Goal: Task Accomplishment & Management: Use online tool/utility

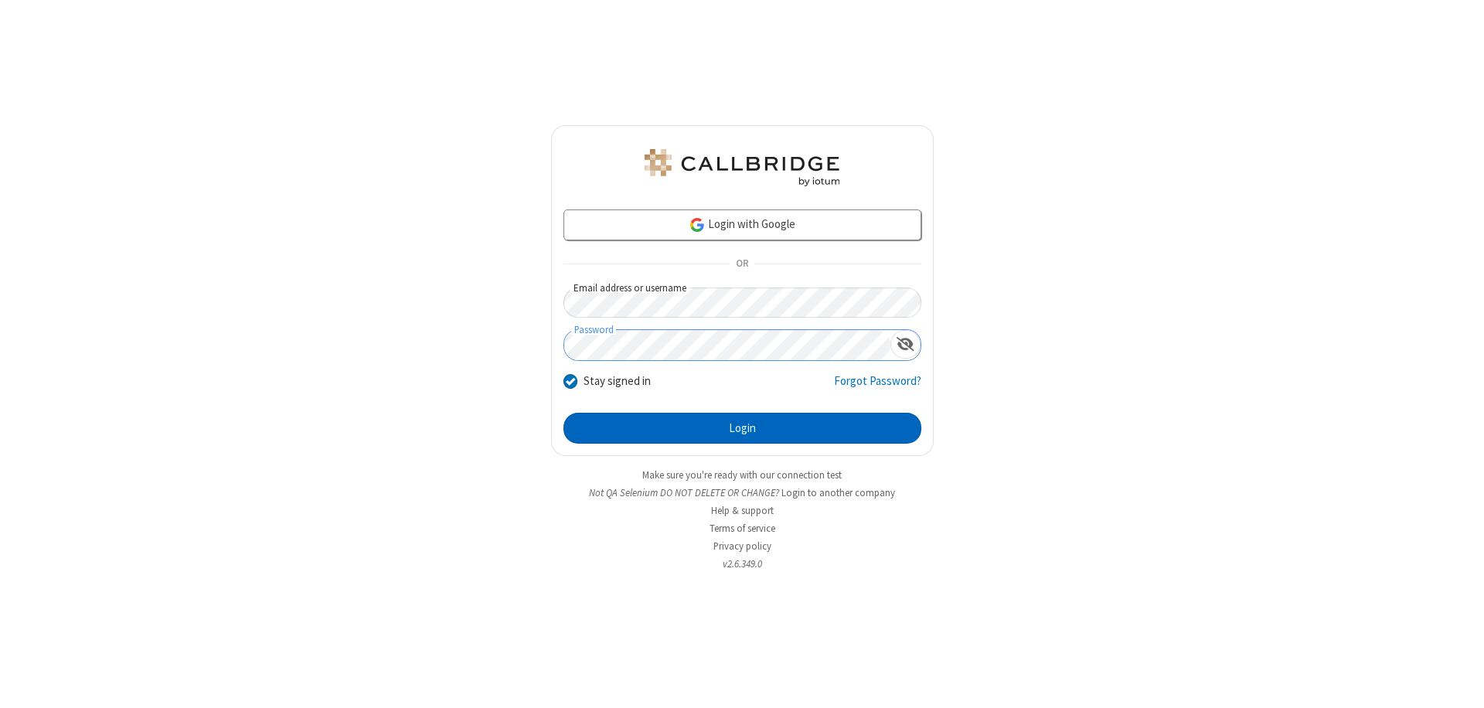
click at [742, 428] on button "Login" at bounding box center [742, 428] width 358 height 31
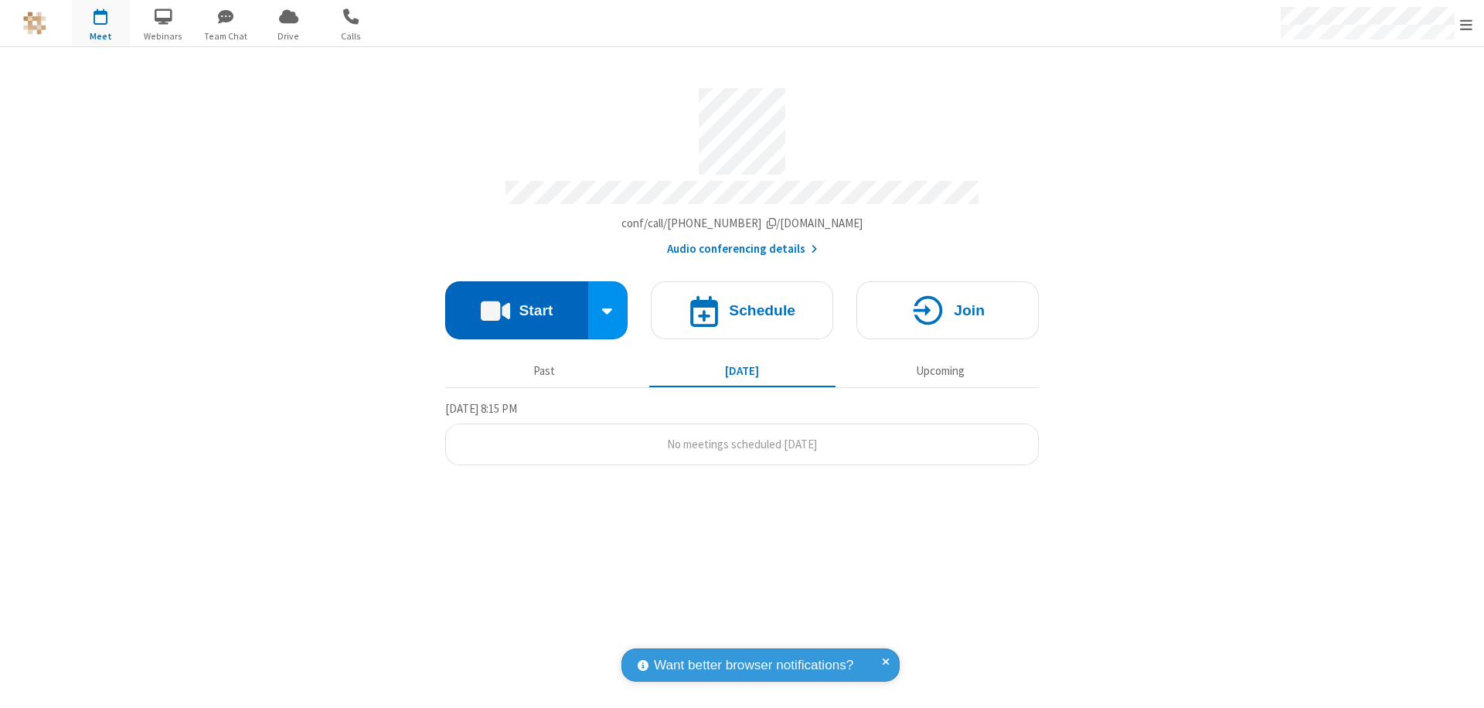
click at [516, 303] on button "Start" at bounding box center [516, 310] width 143 height 58
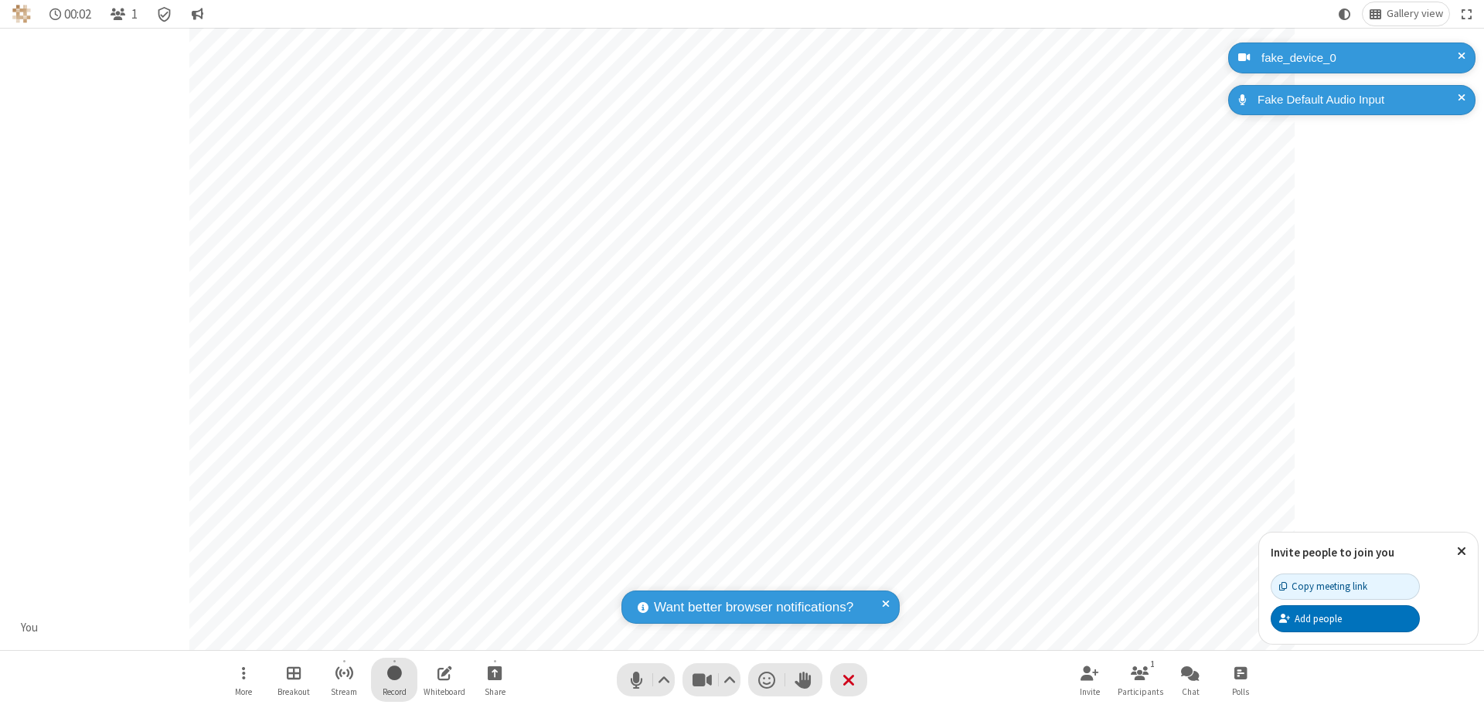
click at [394, 679] on span "Start recording" at bounding box center [394, 672] width 15 height 19
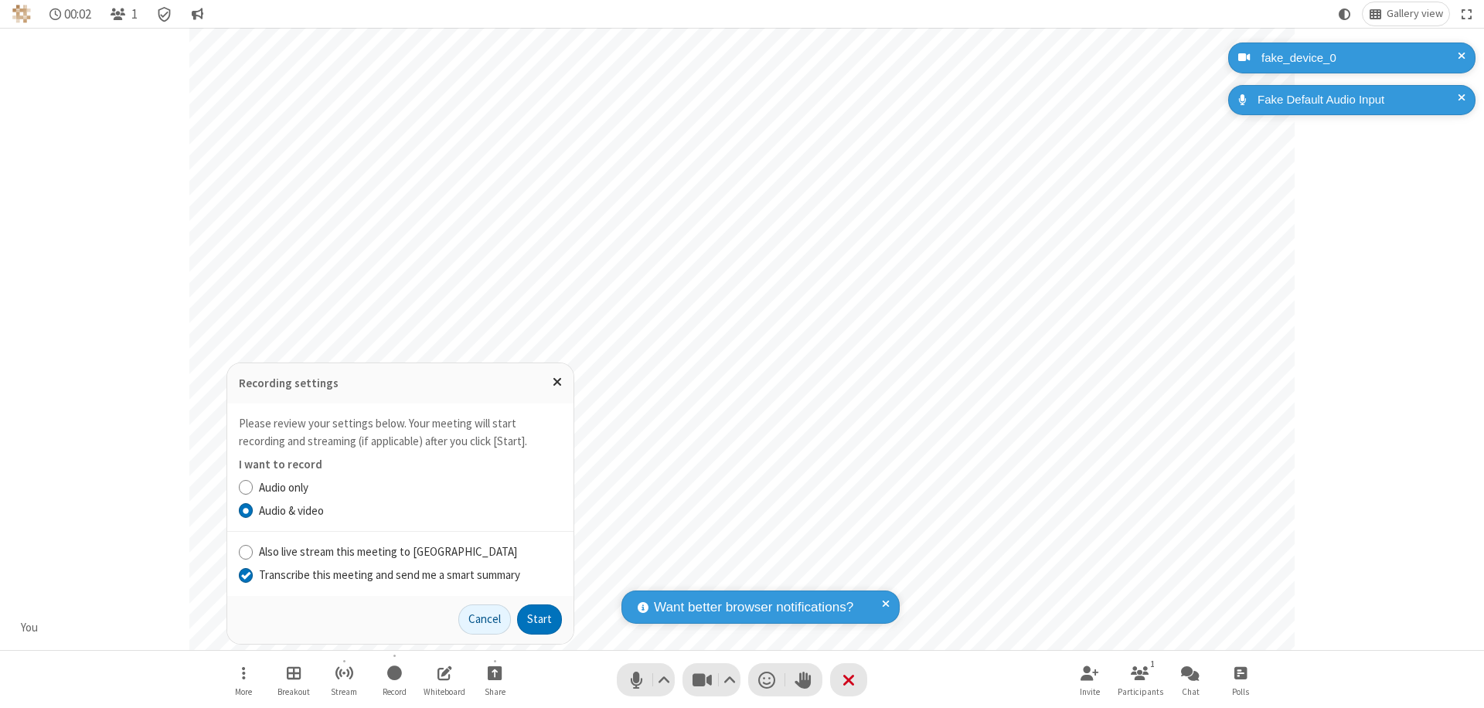
click at [245, 574] on input "Transcribe this meeting and send me a smart summary" at bounding box center [246, 575] width 15 height 16
click at [540, 619] on button "Start" at bounding box center [539, 619] width 45 height 31
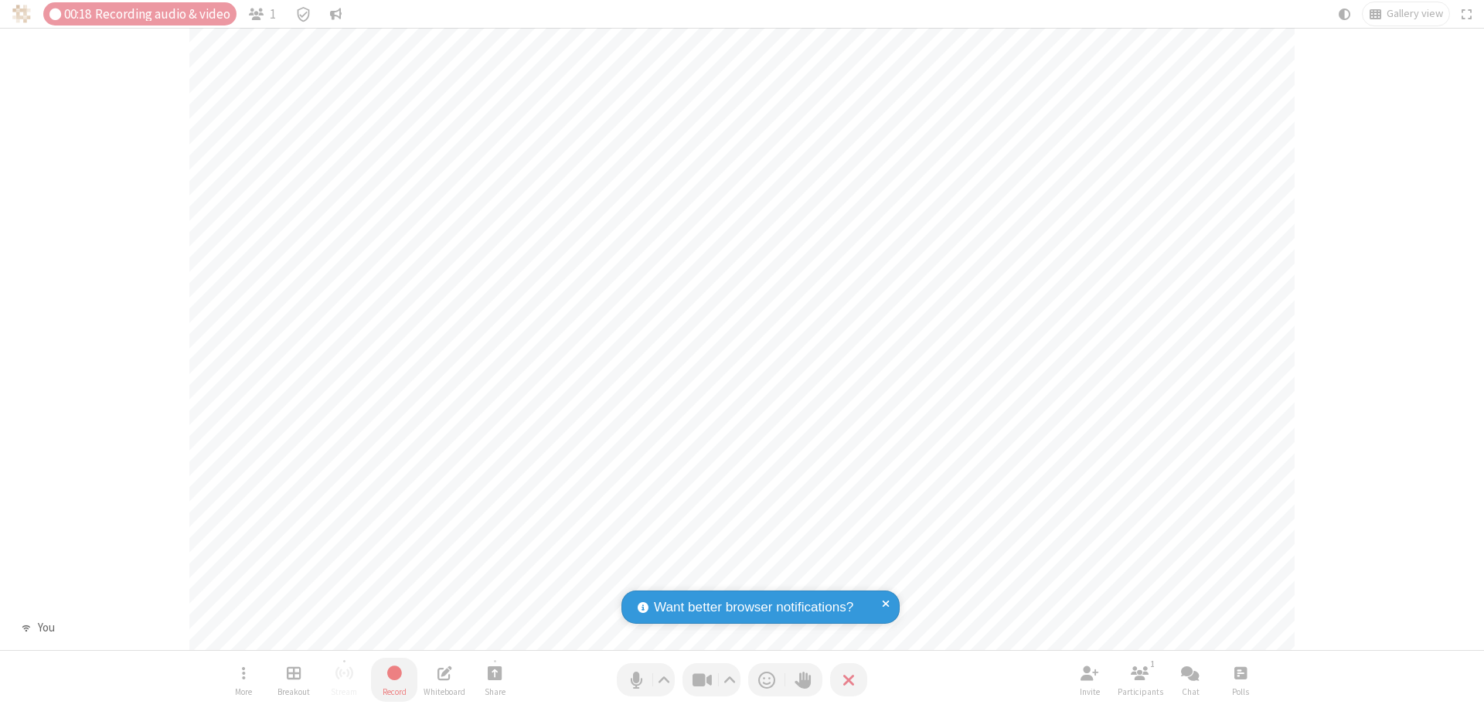
click at [394, 679] on span "Stop recording" at bounding box center [395, 672] width 18 height 19
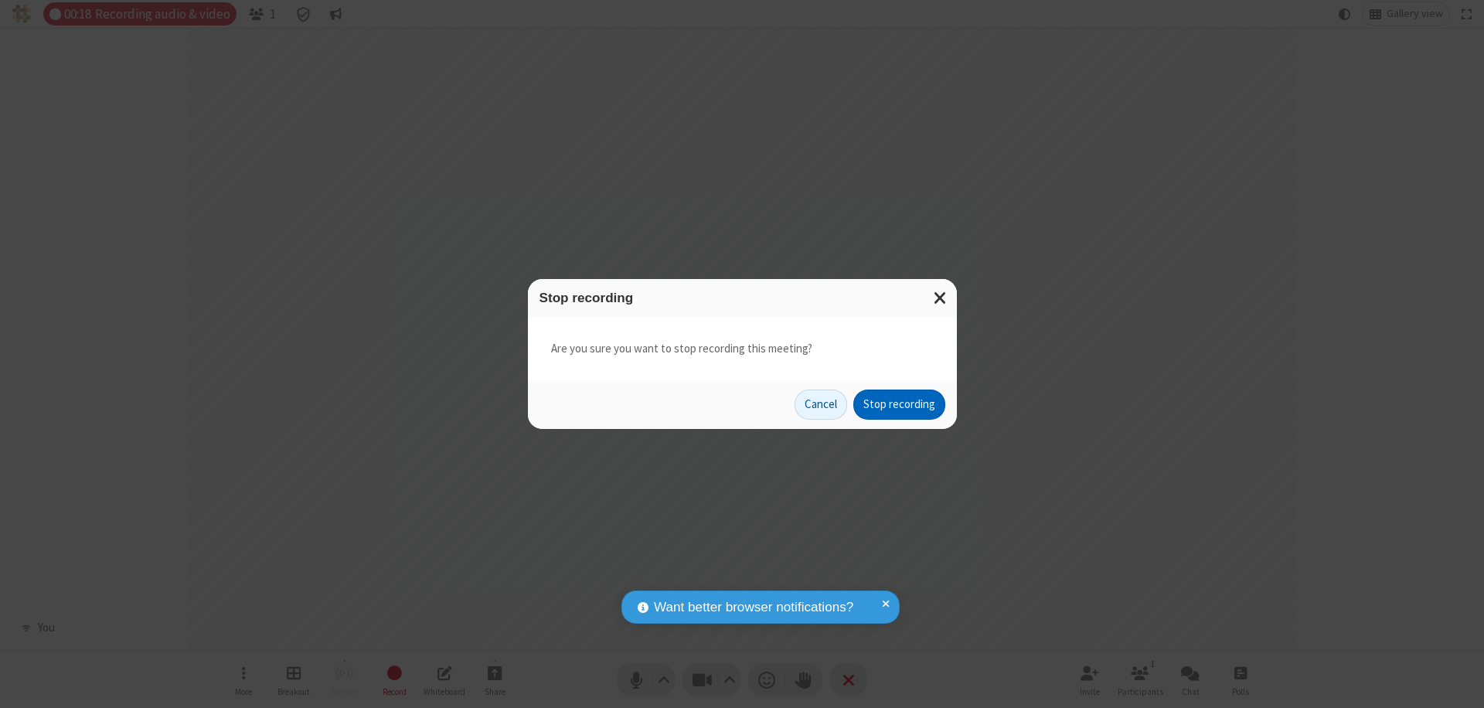
click at [899, 404] on button "Stop recording" at bounding box center [899, 405] width 92 height 31
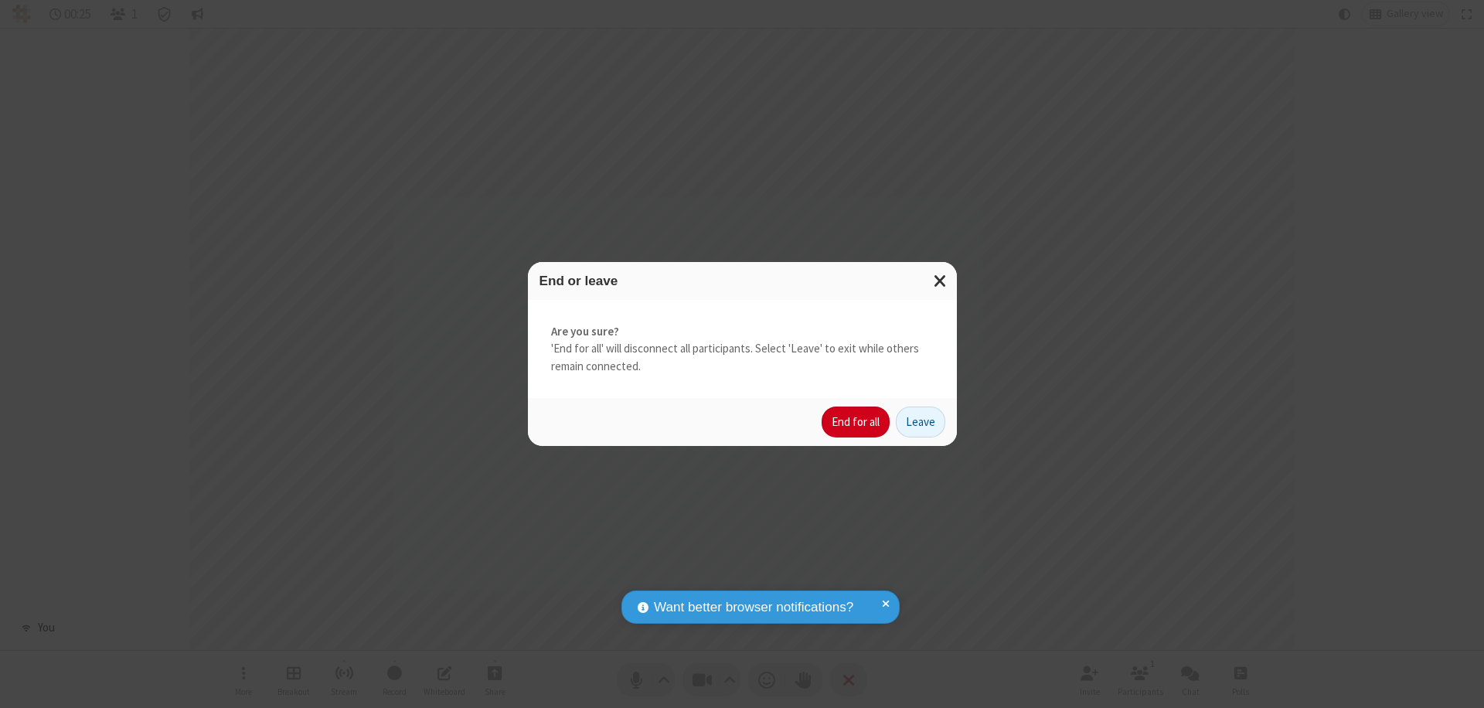
click at [856, 422] on button "End for all" at bounding box center [856, 422] width 68 height 31
